Goal: Information Seeking & Learning: Check status

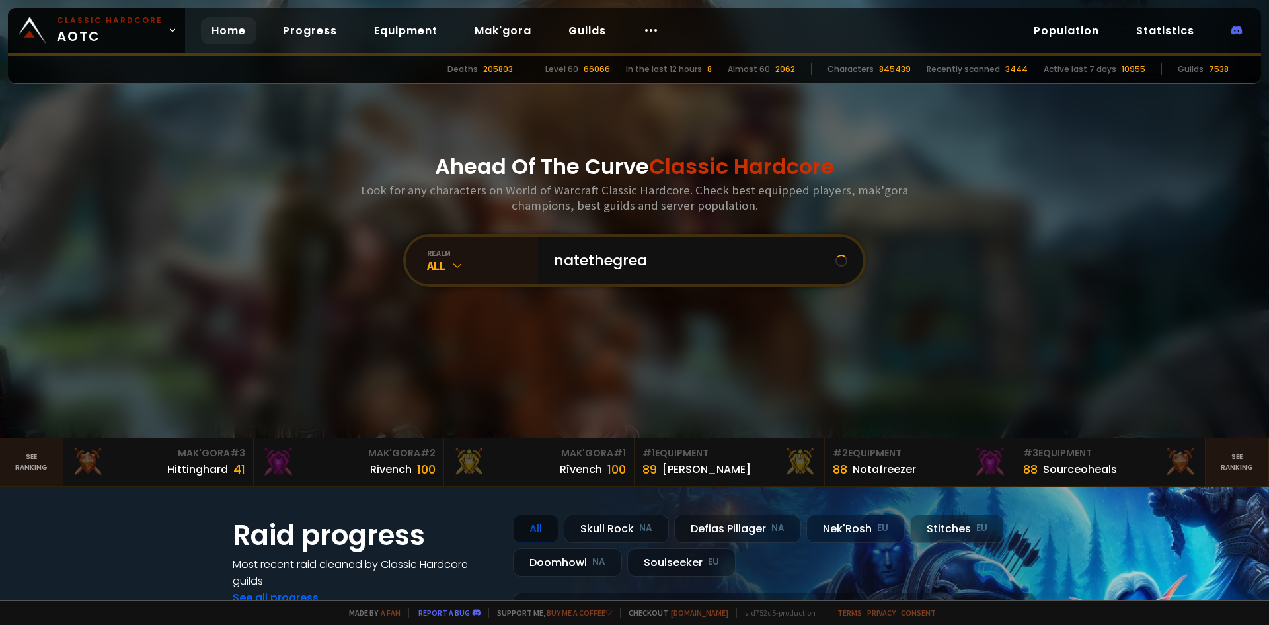
type input "natethegreat"
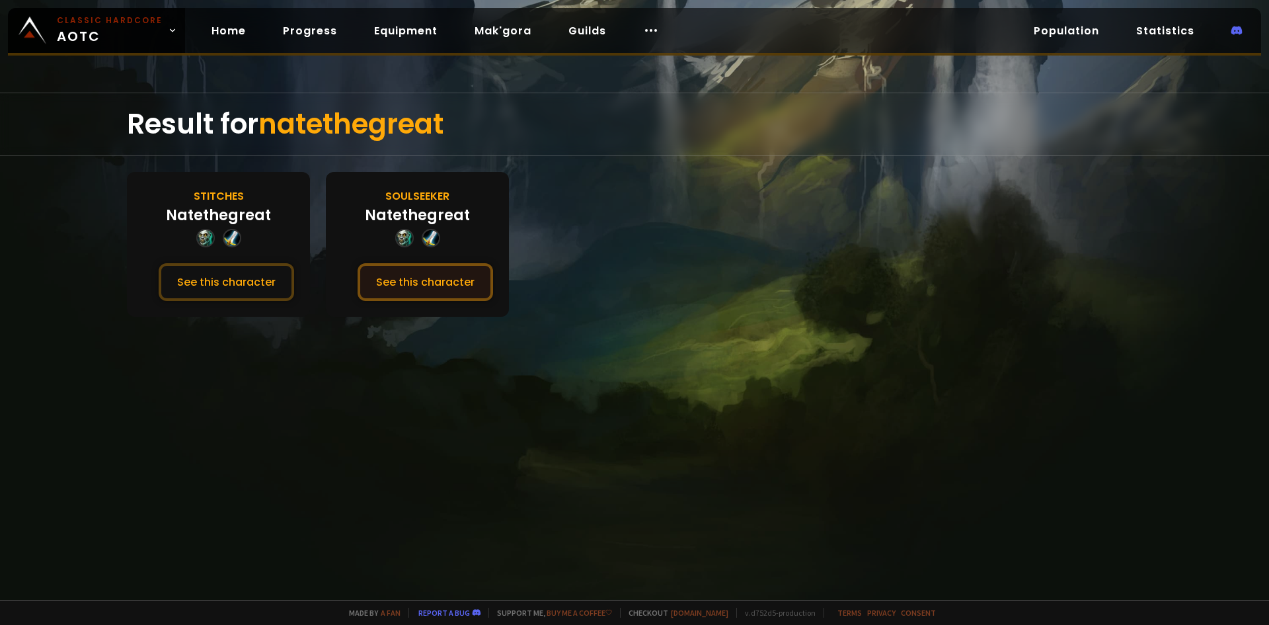
click at [417, 290] on button "See this character" at bounding box center [426, 282] width 136 height 38
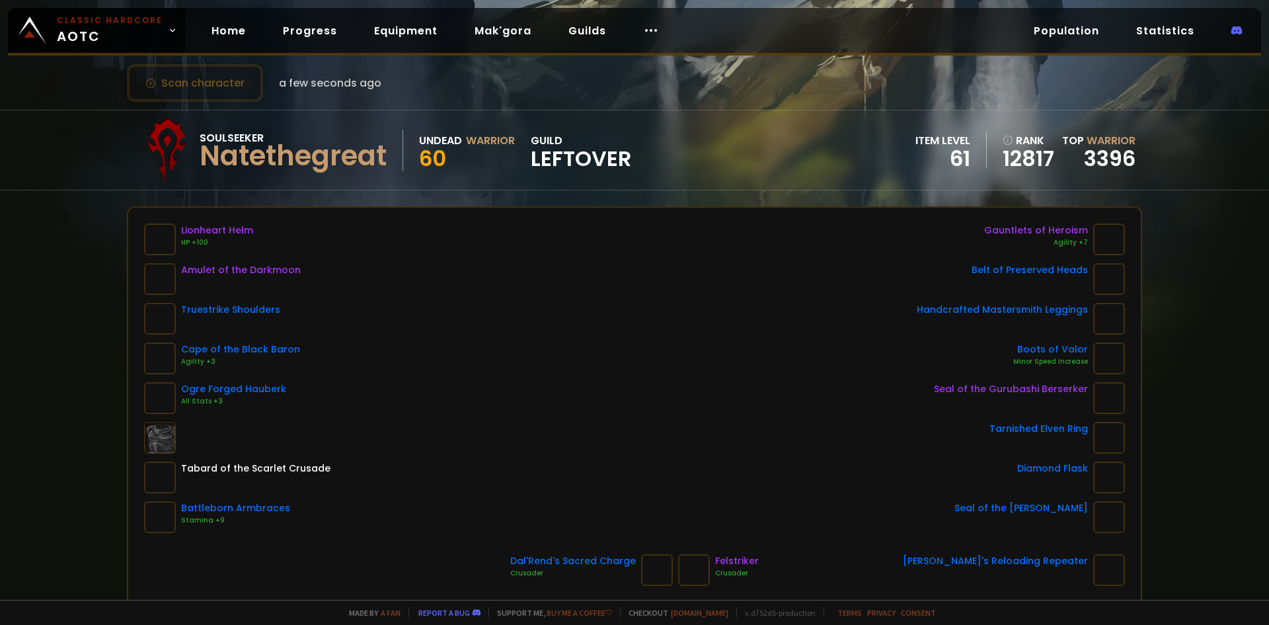
scroll to position [66, 0]
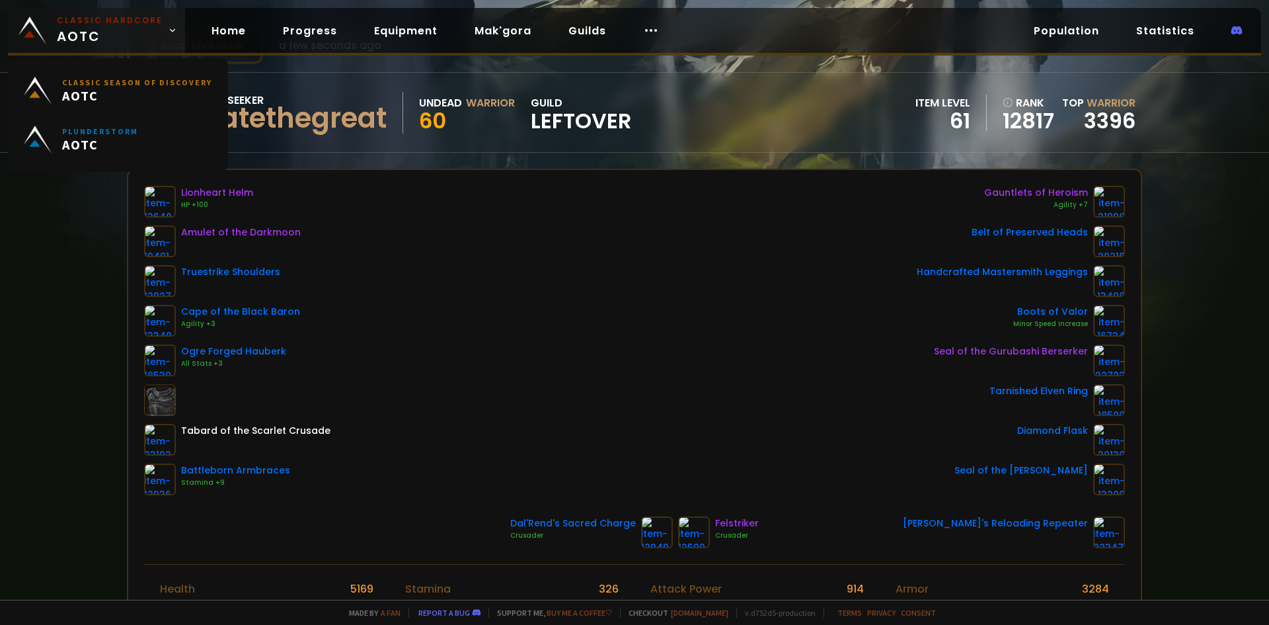
click at [63, 32] on span "Classic Hardcore AOTC" at bounding box center [110, 31] width 106 height 32
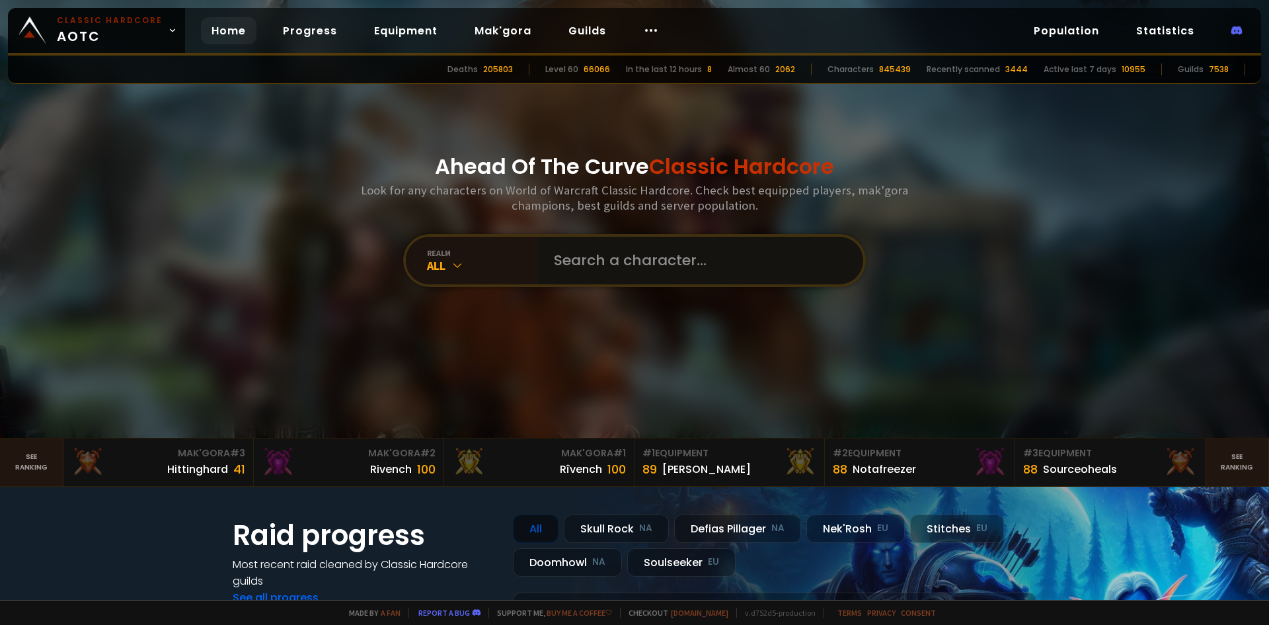
click at [555, 269] on input "text" at bounding box center [696, 261] width 301 height 48
paste input "Psycomá"
type input "Psycomá"
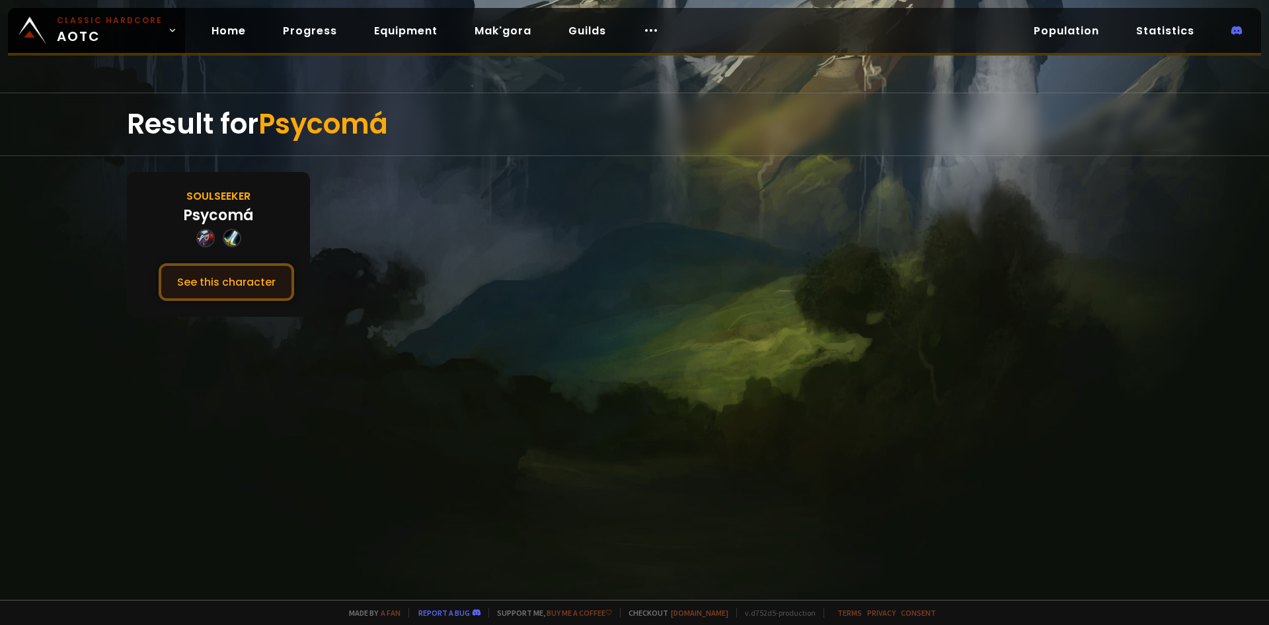
click at [237, 288] on button "See this character" at bounding box center [227, 282] width 136 height 38
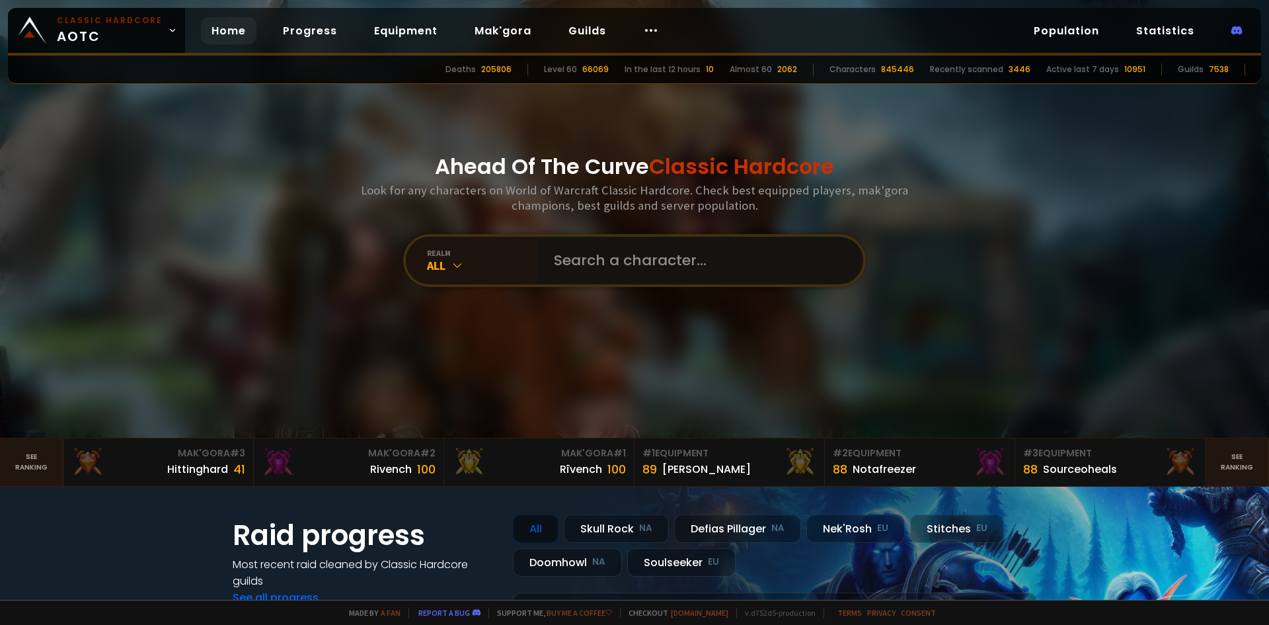
click at [645, 254] on input "text" at bounding box center [696, 261] width 301 height 48
type input "mikexlong"
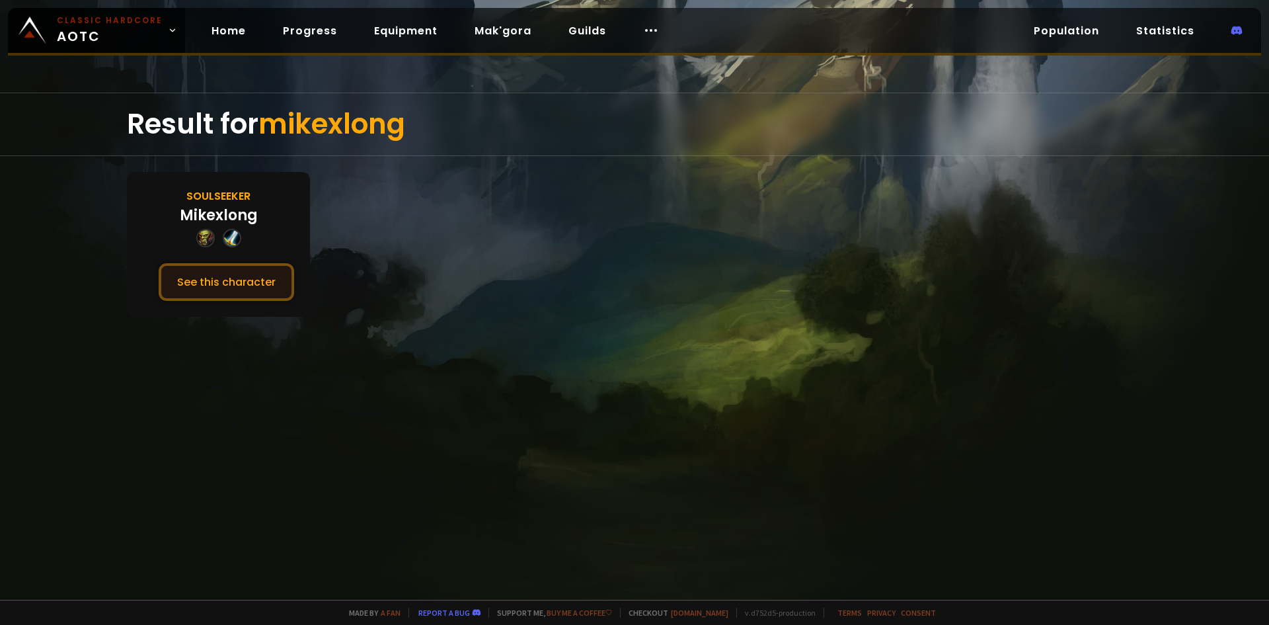
click at [247, 281] on button "See this character" at bounding box center [227, 282] width 136 height 38
